Goal: Entertainment & Leisure: Consume media (video, audio)

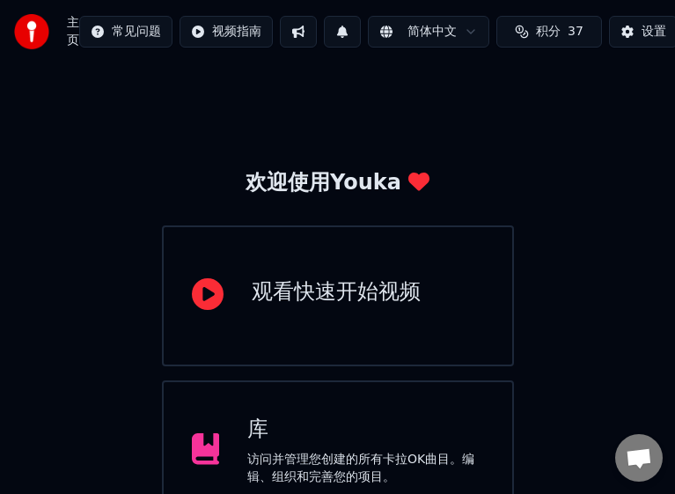
click at [376, 425] on div "库" at bounding box center [365, 429] width 237 height 28
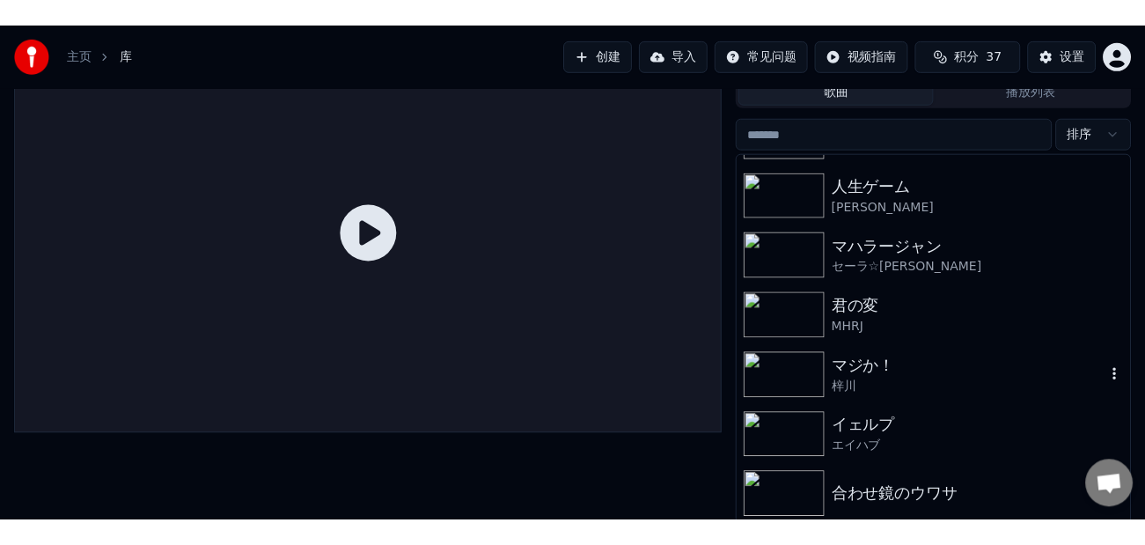
scroll to position [60, 0]
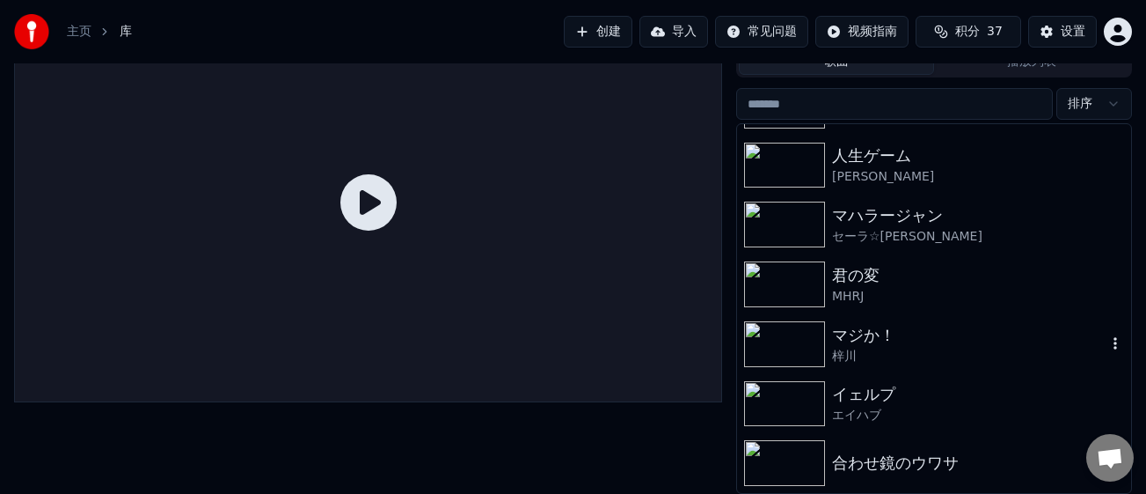
click at [689, 348] on img at bounding box center [784, 344] width 81 height 46
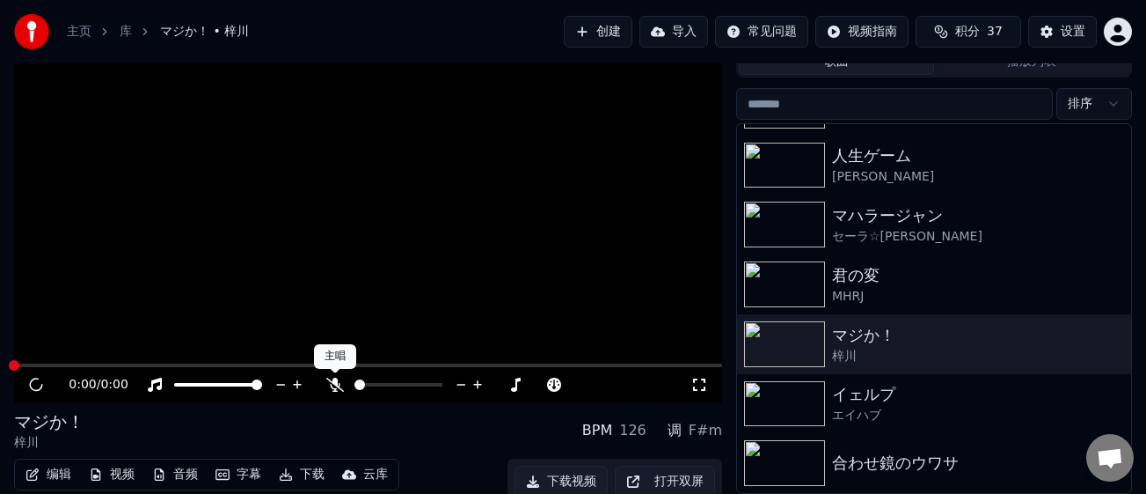
click at [333, 383] on icon at bounding box center [335, 384] width 18 height 14
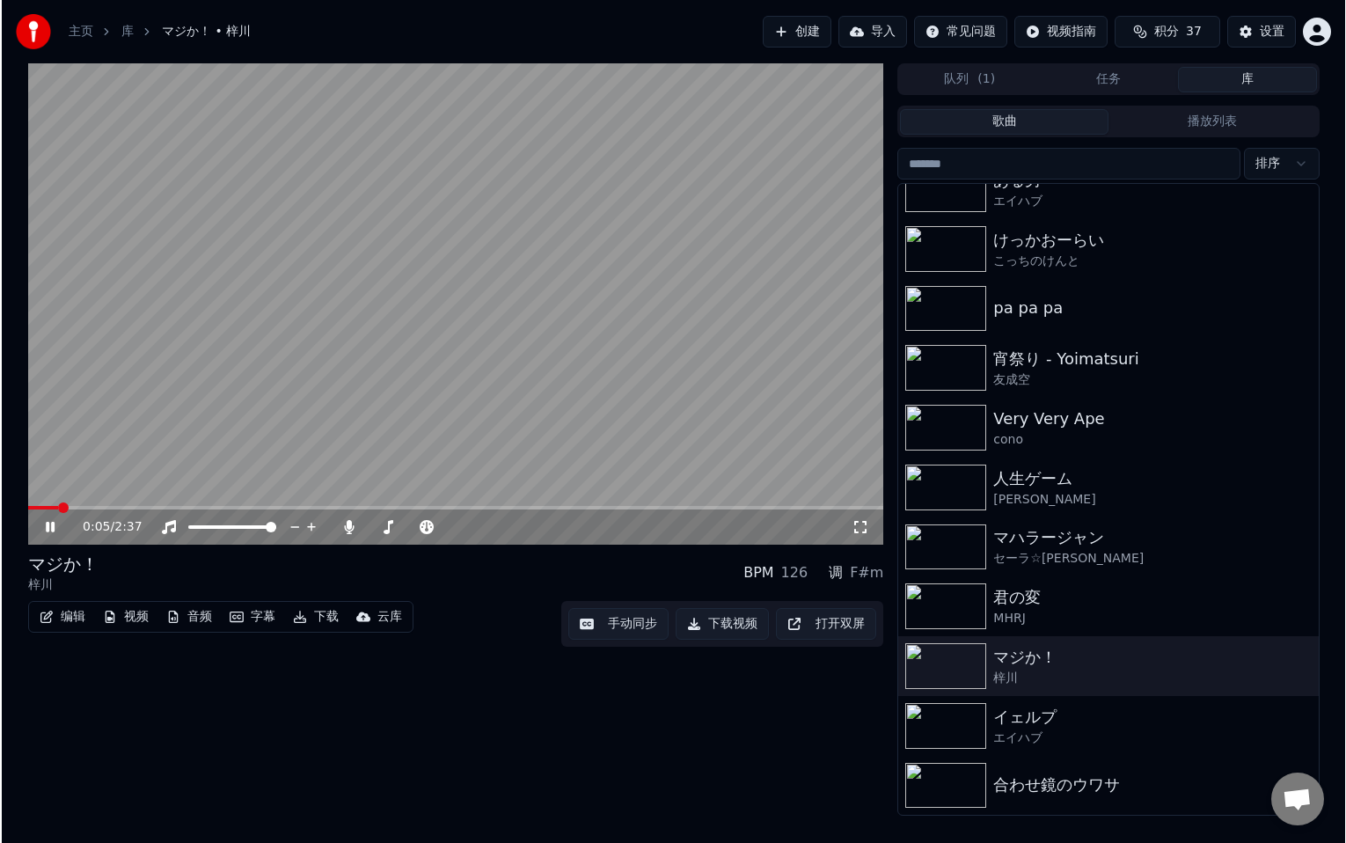
scroll to position [25, 0]
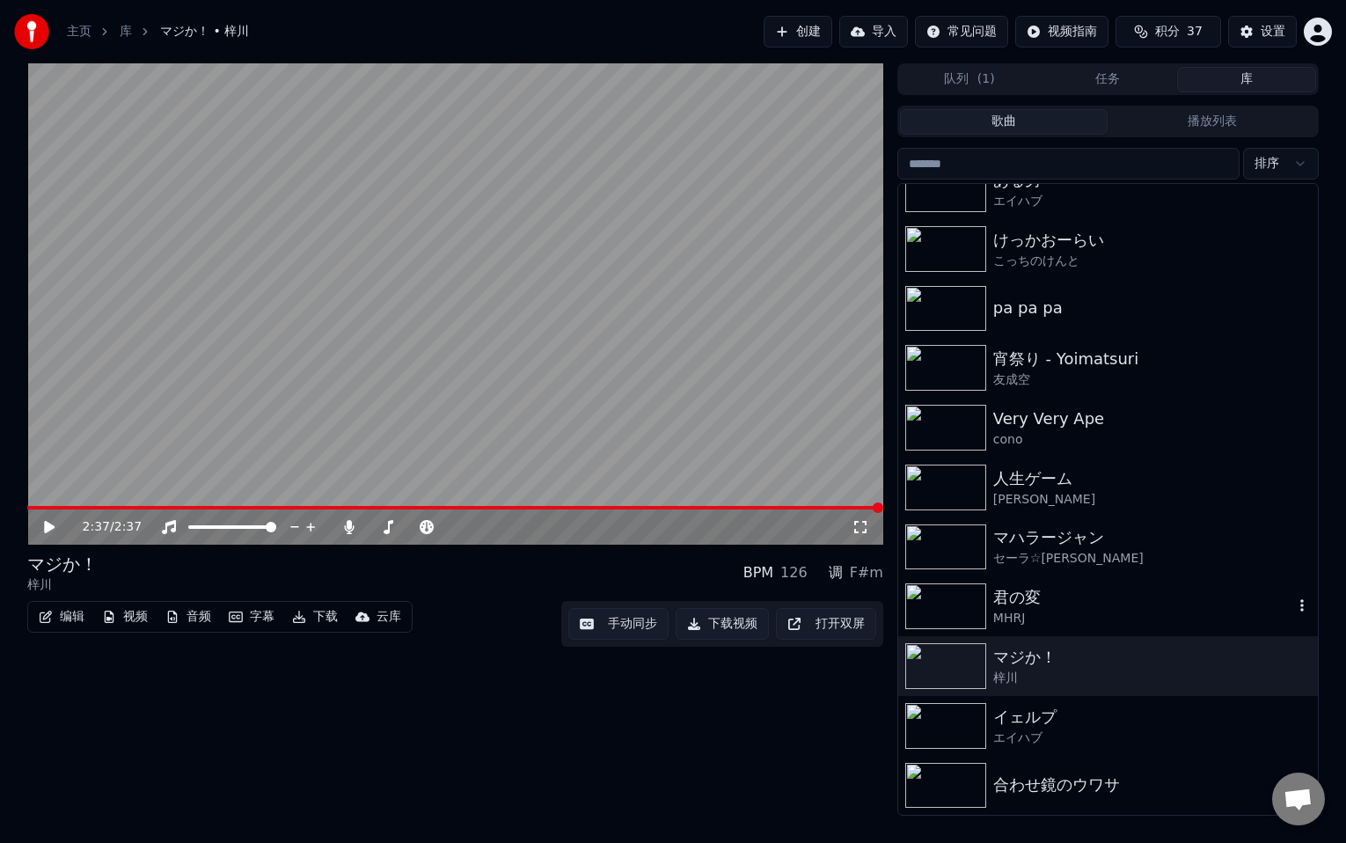
click at [689, 493] on div "君の変 MHRJ" at bounding box center [1143, 606] width 300 height 42
